Goal: Task Accomplishment & Management: Manage account settings

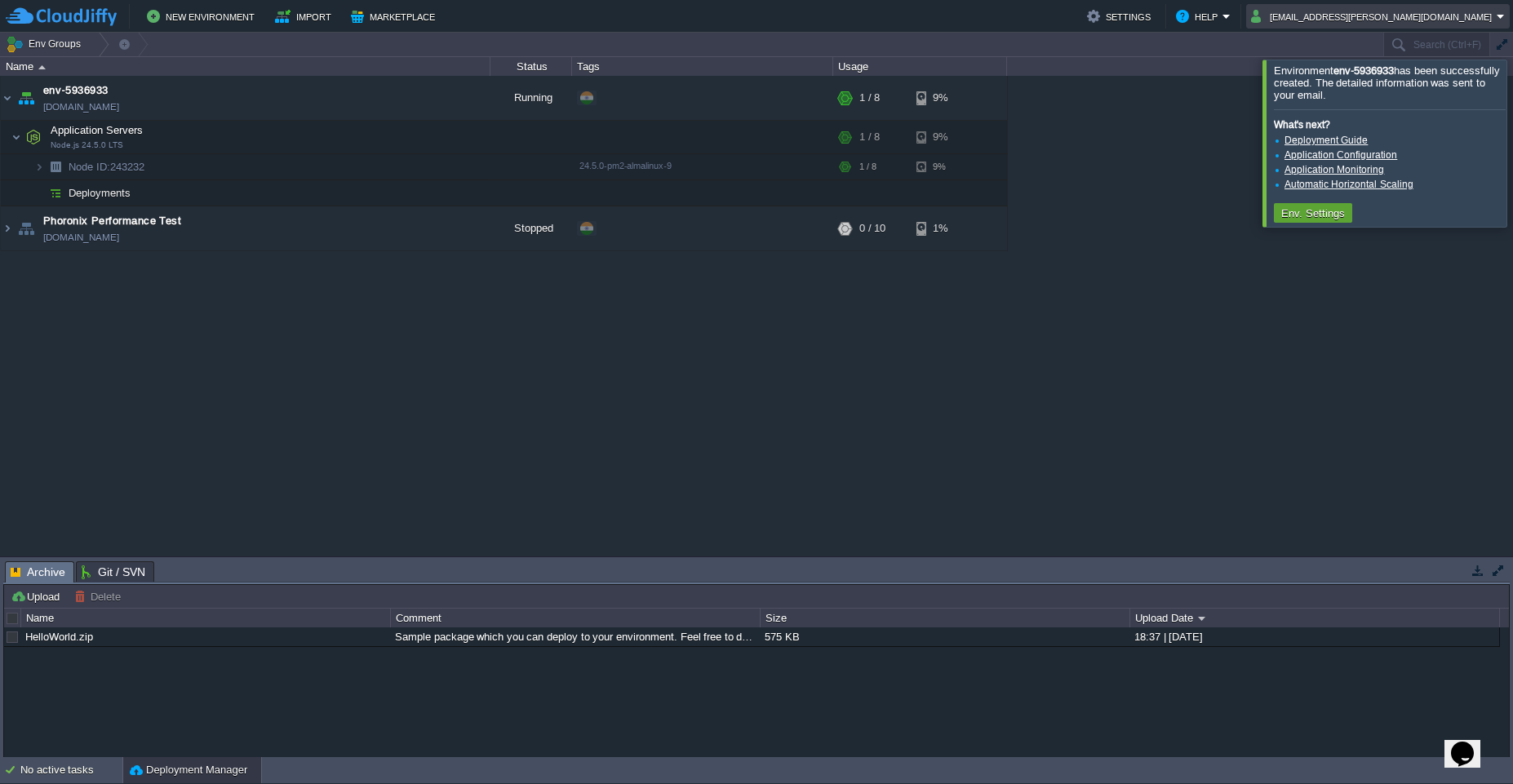
click at [1505, 23] on td "[EMAIL_ADDRESS][PERSON_NAME][DOMAIN_NAME]" at bounding box center [1378, 16] width 264 height 25
click at [1404, 87] on link "Sign out" at bounding box center [1411, 86] width 191 height 18
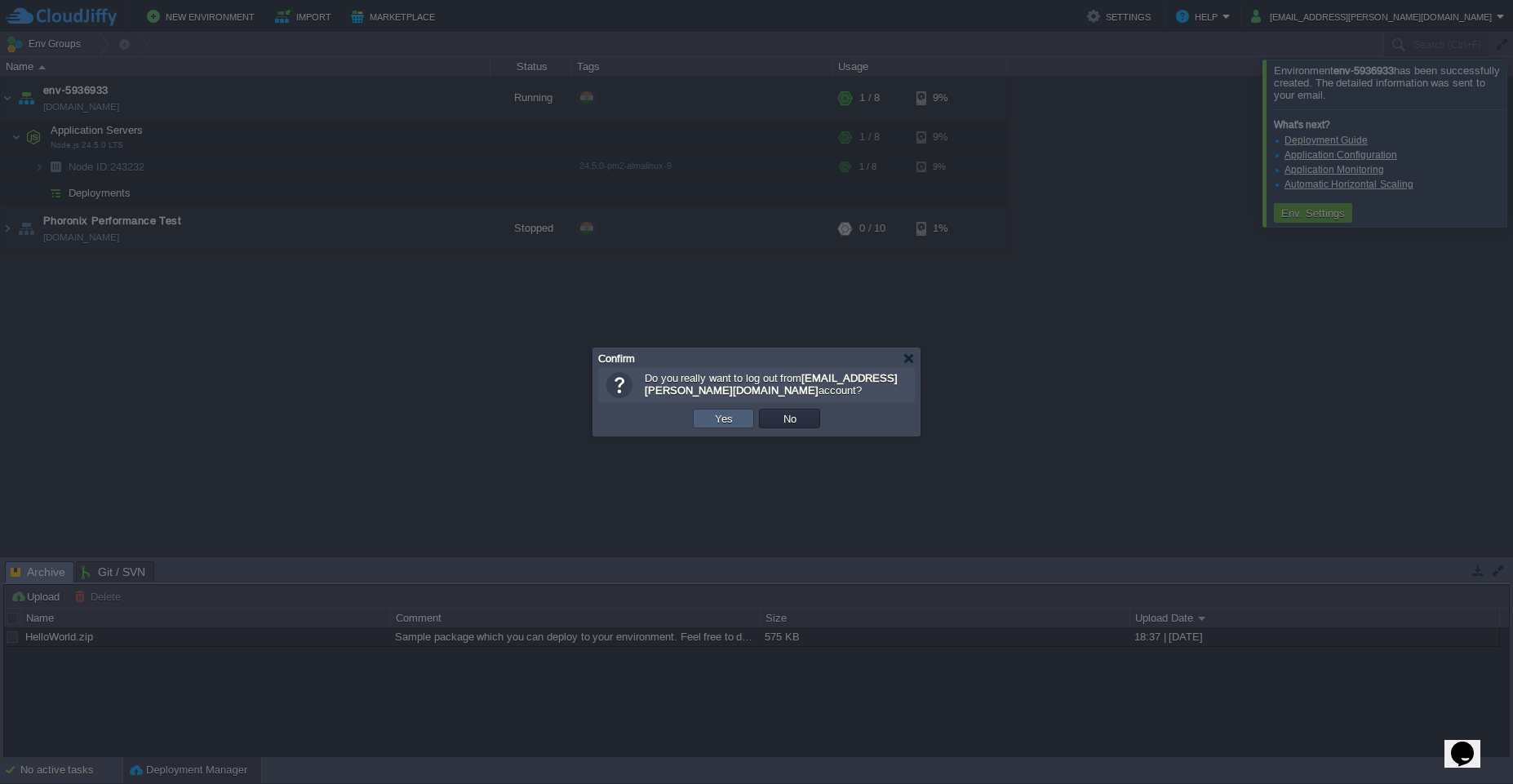
click at [718, 423] on button "Yes" at bounding box center [723, 418] width 28 height 14
